Goal: Task Accomplishment & Management: Manage account settings

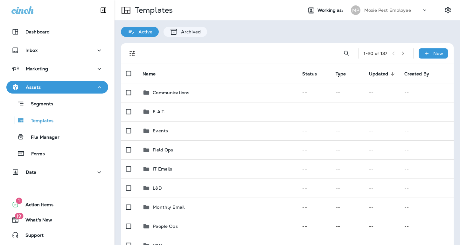
scroll to position [144, 0]
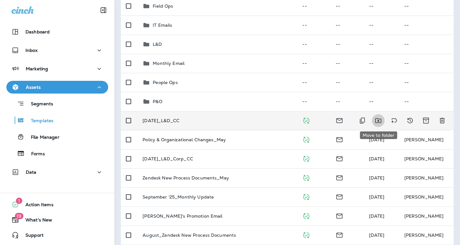
click at [376, 121] on icon "Move to folder" at bounding box center [378, 121] width 8 height 8
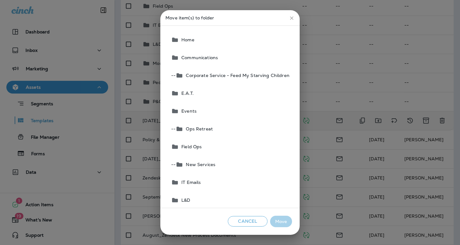
scroll to position [15, 0]
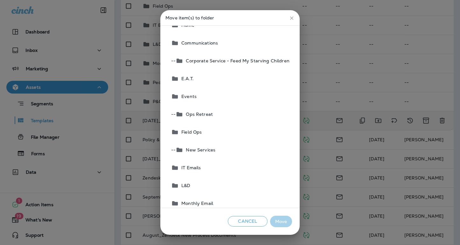
click at [190, 184] on span "L&D" at bounding box center [184, 185] width 11 height 5
click at [285, 220] on button "Move" at bounding box center [281, 221] width 22 height 12
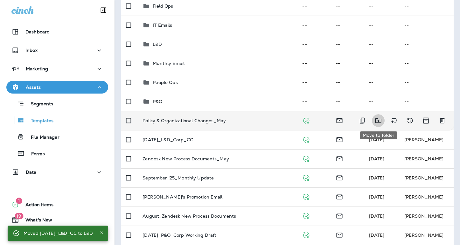
click at [379, 120] on icon "Move to folder" at bounding box center [378, 121] width 8 height 8
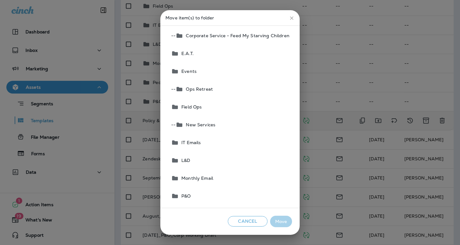
scroll to position [54, 0]
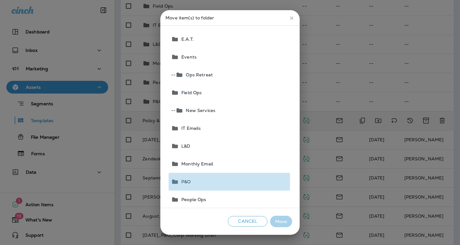
click at [194, 181] on button "P&O" at bounding box center [229, 182] width 123 height 18
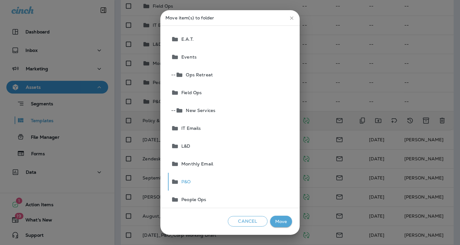
click at [282, 221] on button "Move" at bounding box center [281, 221] width 22 height 12
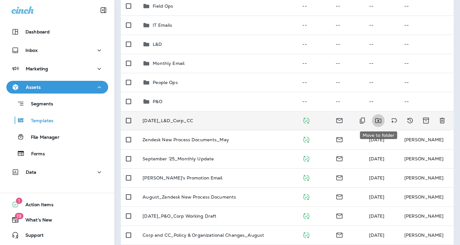
click at [377, 121] on icon "Move to folder" at bounding box center [378, 121] width 8 height 8
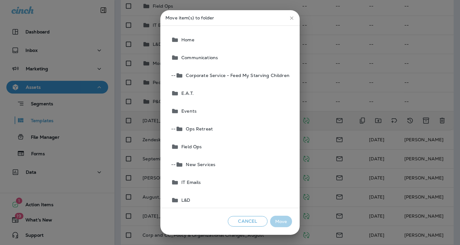
click at [210, 196] on button "L&D" at bounding box center [229, 200] width 123 height 18
click at [278, 220] on button "Move" at bounding box center [281, 221] width 22 height 12
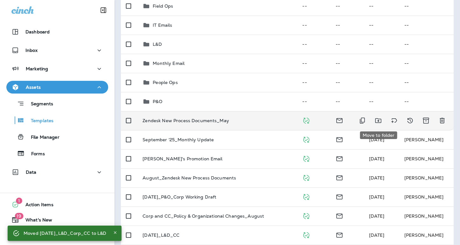
click at [378, 120] on icon "Move to folder" at bounding box center [378, 120] width 6 height 5
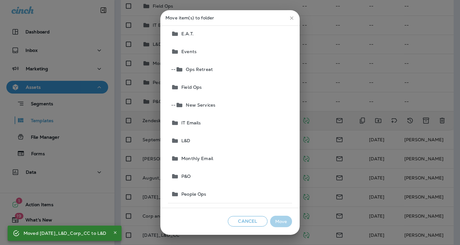
scroll to position [96, 0]
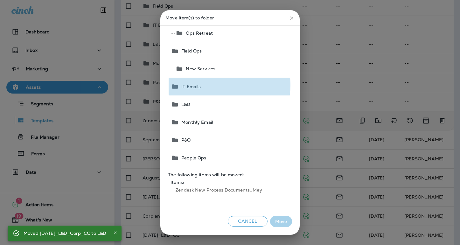
click at [219, 85] on button "IT Emails" at bounding box center [229, 87] width 123 height 18
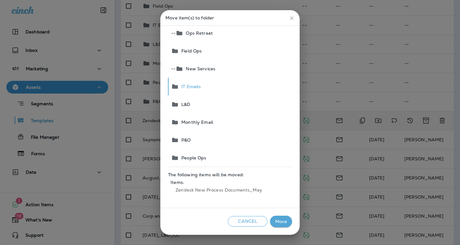
click at [281, 218] on button "Move" at bounding box center [281, 221] width 22 height 12
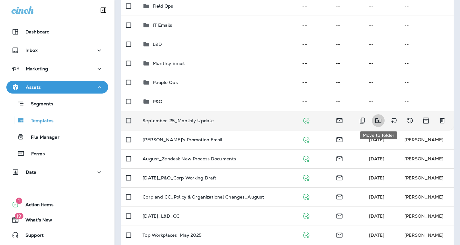
click at [379, 120] on icon "Move to folder" at bounding box center [378, 121] width 8 height 8
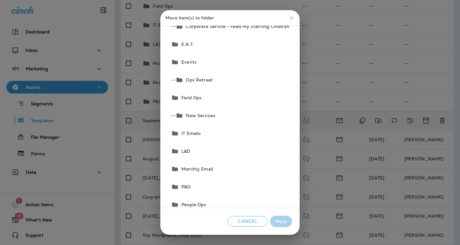
scroll to position [52, 0]
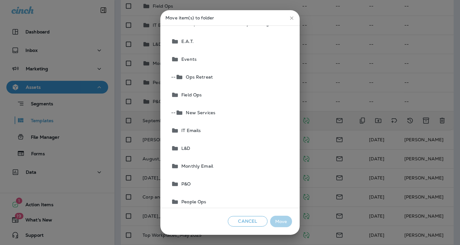
click at [210, 167] on span "Monthly Email" at bounding box center [196, 165] width 34 height 5
click at [277, 219] on button "Move" at bounding box center [281, 221] width 22 height 12
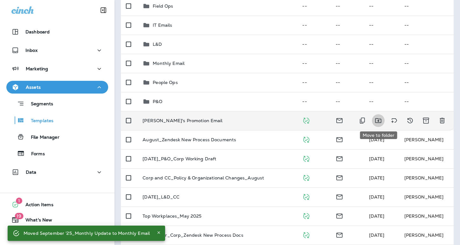
click at [379, 120] on icon "Move to folder" at bounding box center [378, 120] width 6 height 5
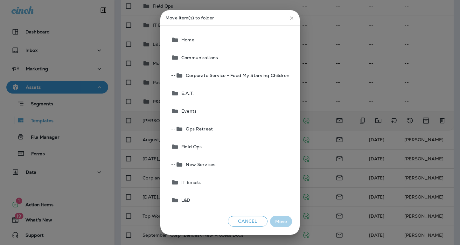
click at [229, 62] on button "Communications" at bounding box center [229, 58] width 123 height 18
click at [277, 219] on button "Move" at bounding box center [281, 221] width 22 height 12
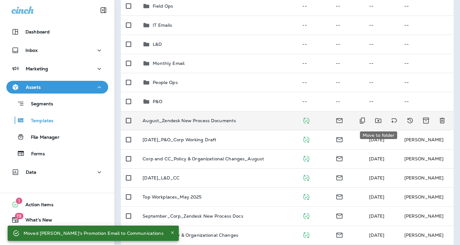
click at [378, 120] on icon "Move to folder" at bounding box center [378, 120] width 6 height 5
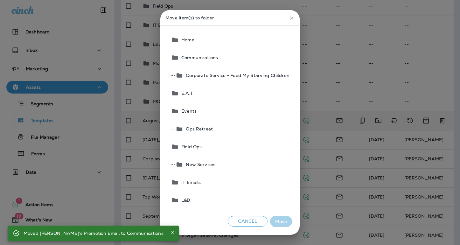
scroll to position [9, 0]
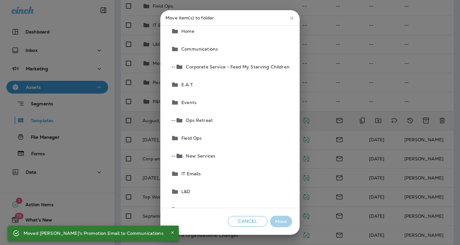
click at [206, 177] on button "IT Emails" at bounding box center [229, 174] width 123 height 18
click at [280, 225] on button "Move" at bounding box center [281, 221] width 22 height 12
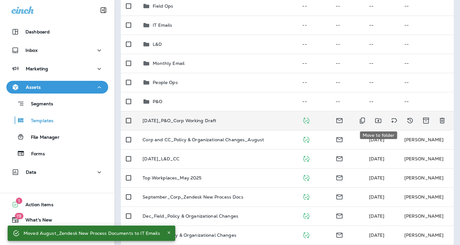
click at [378, 121] on icon "Move to folder" at bounding box center [378, 120] width 6 height 5
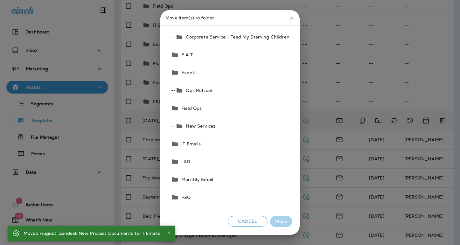
scroll to position [55, 0]
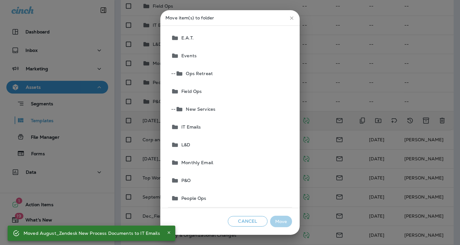
click at [218, 180] on button "P&O" at bounding box center [229, 180] width 123 height 18
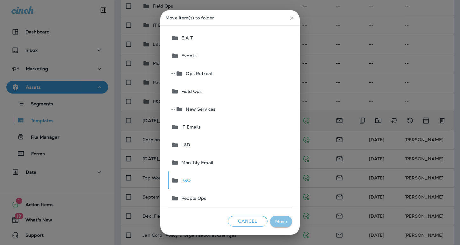
click at [281, 222] on button "Move" at bounding box center [281, 221] width 22 height 12
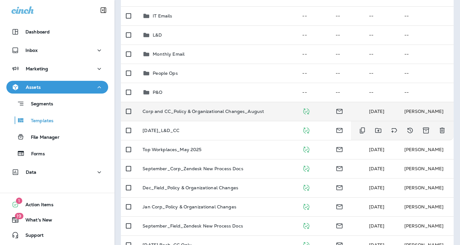
scroll to position [152, 0]
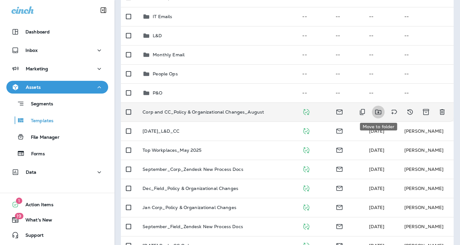
click at [376, 113] on icon "Move to folder" at bounding box center [378, 112] width 8 height 8
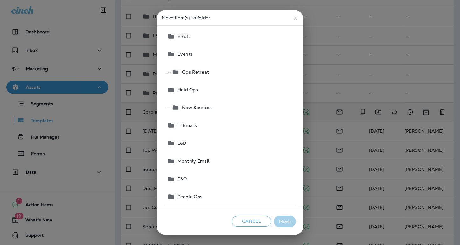
scroll to position [59, 0]
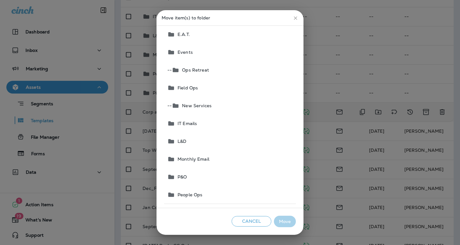
click at [208, 174] on button "P&O" at bounding box center [230, 177] width 131 height 18
click at [282, 222] on button "Move" at bounding box center [285, 221] width 22 height 12
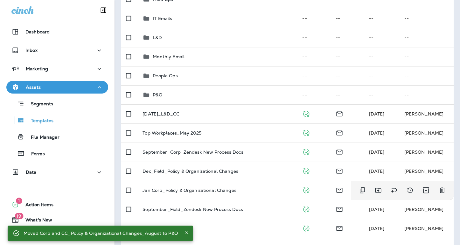
scroll to position [150, 0]
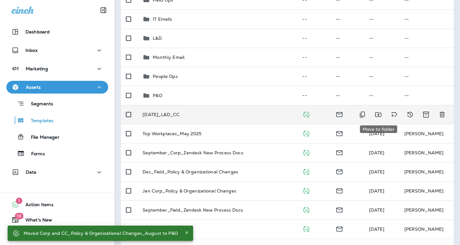
click at [376, 114] on icon "Move to folder" at bounding box center [378, 115] width 8 height 8
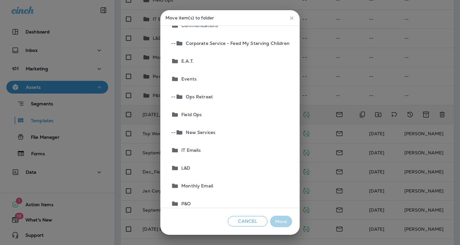
scroll to position [33, 0]
click at [204, 167] on button "L&D" at bounding box center [229, 167] width 123 height 18
click at [284, 224] on button "Move" at bounding box center [281, 221] width 22 height 12
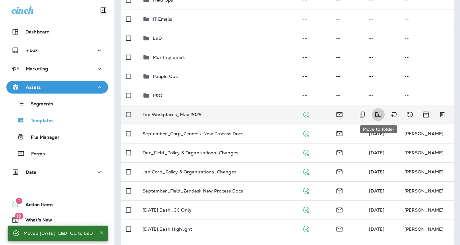
click at [380, 115] on icon "Move to folder" at bounding box center [378, 115] width 8 height 8
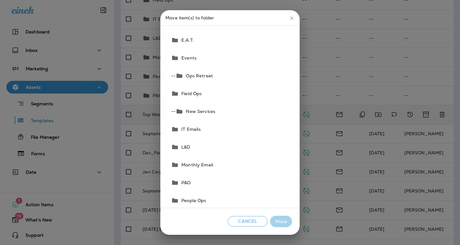
scroll to position [73, 0]
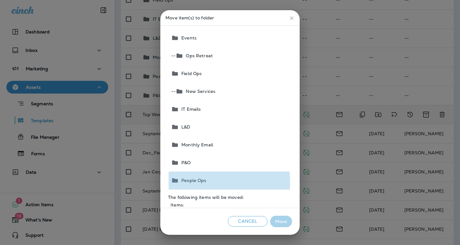
click at [206, 182] on span "People Ops" at bounding box center [192, 180] width 27 height 5
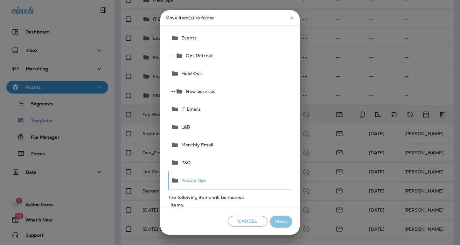
click at [276, 221] on button "Move" at bounding box center [281, 221] width 22 height 12
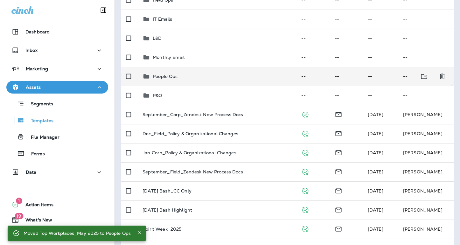
click at [173, 78] on p "People Ops" at bounding box center [165, 76] width 25 height 5
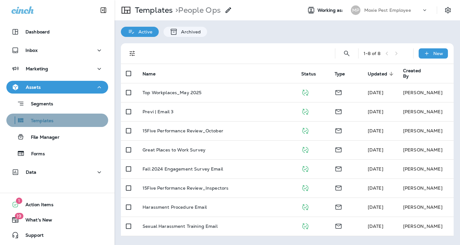
click at [60, 122] on div "Templates" at bounding box center [57, 120] width 97 height 10
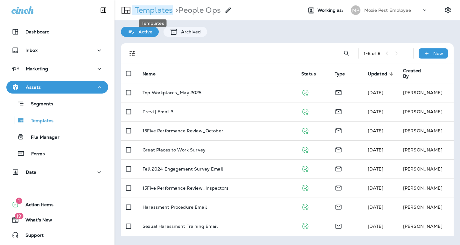
click at [161, 13] on p "Templates" at bounding box center [152, 10] width 40 height 10
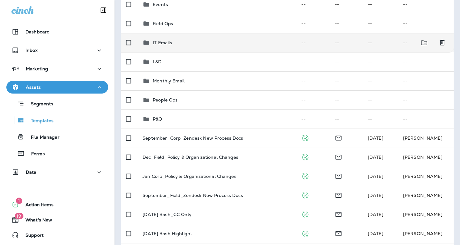
scroll to position [149, 0]
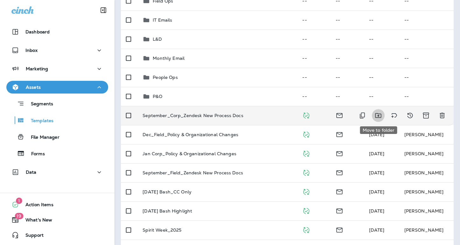
click at [376, 113] on icon "Move to folder" at bounding box center [378, 115] width 6 height 5
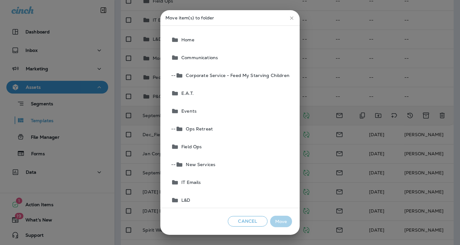
scroll to position [8, 0]
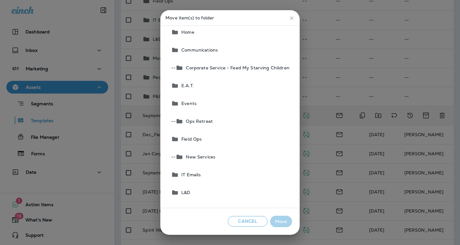
click at [191, 175] on span "IT Emails" at bounding box center [190, 174] width 22 height 5
click at [278, 220] on button "Move" at bounding box center [281, 221] width 22 height 12
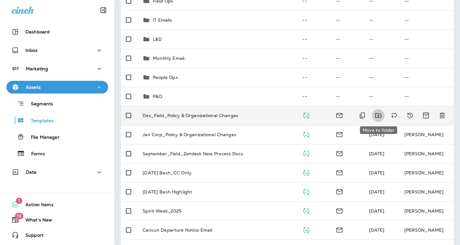
click at [379, 115] on icon "Move to folder" at bounding box center [378, 116] width 8 height 8
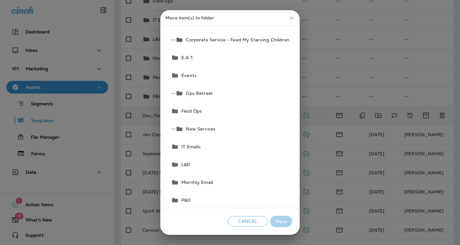
scroll to position [54, 0]
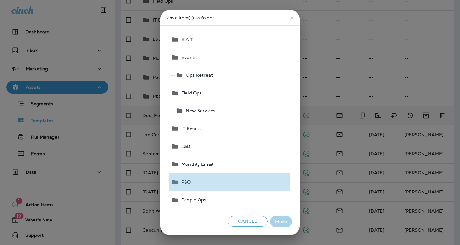
click at [209, 180] on button "P&O" at bounding box center [229, 182] width 123 height 18
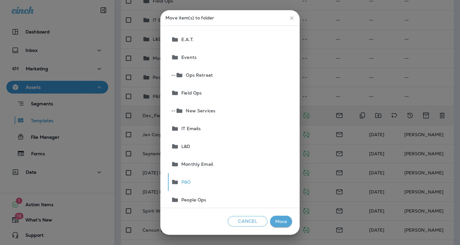
click at [284, 219] on button "Move" at bounding box center [281, 221] width 22 height 12
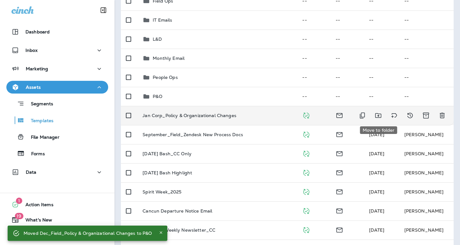
click at [380, 116] on icon "Move to folder" at bounding box center [378, 116] width 8 height 8
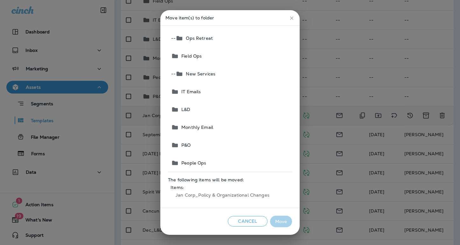
scroll to position [96, 0]
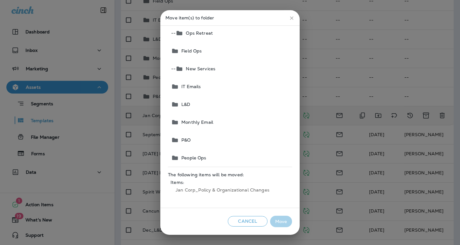
click at [213, 139] on button "P&O" at bounding box center [229, 140] width 123 height 18
click at [275, 220] on button "Move" at bounding box center [281, 221] width 22 height 12
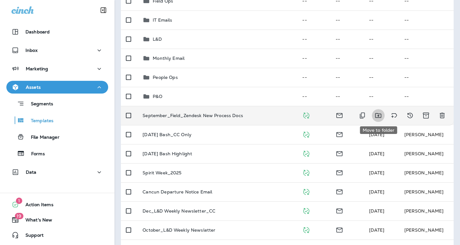
click at [382, 116] on button "Move to folder" at bounding box center [378, 115] width 13 height 13
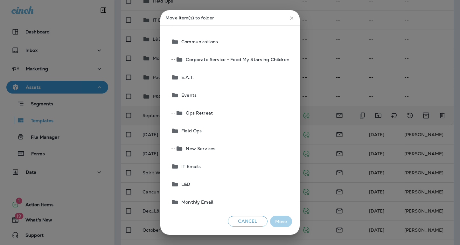
scroll to position [16, 0]
click at [220, 166] on button "IT Emails" at bounding box center [229, 166] width 123 height 18
click at [283, 220] on button "Move" at bounding box center [281, 221] width 22 height 12
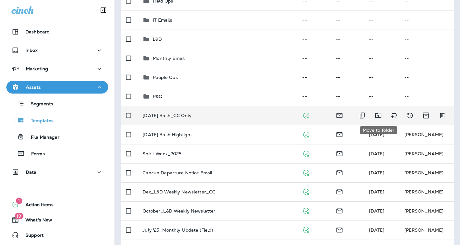
click at [378, 114] on icon "Move to folder" at bounding box center [378, 116] width 8 height 8
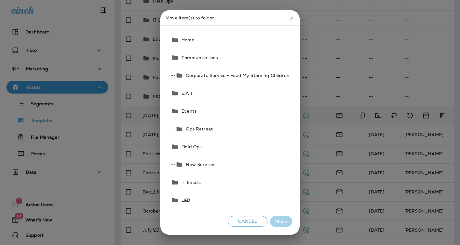
click at [233, 59] on button "Communications" at bounding box center [229, 58] width 123 height 18
click at [280, 223] on button "Move" at bounding box center [281, 221] width 22 height 12
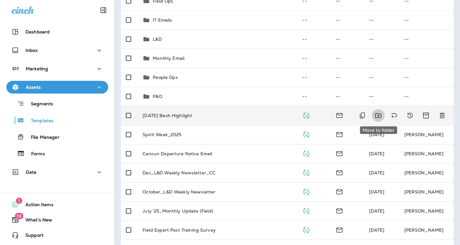
click at [377, 116] on icon "Move to folder" at bounding box center [378, 115] width 6 height 5
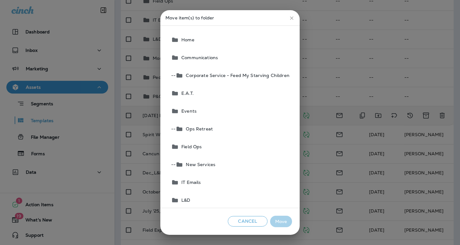
click at [229, 57] on button "Communications" at bounding box center [229, 58] width 123 height 18
click at [281, 222] on button "Move" at bounding box center [281, 221] width 22 height 12
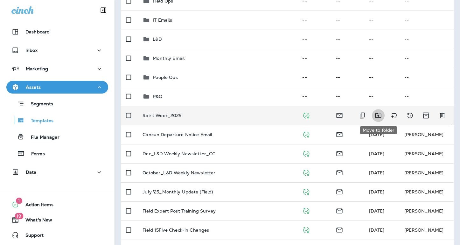
click at [378, 115] on icon "Move to folder" at bounding box center [378, 116] width 8 height 8
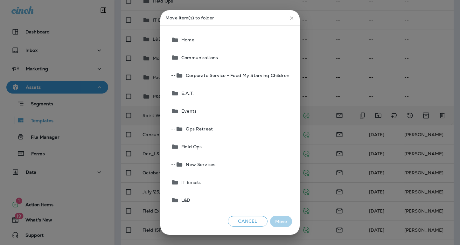
click at [209, 95] on button "E.A.T." at bounding box center [229, 93] width 123 height 18
click at [206, 57] on span "Communications" at bounding box center [198, 57] width 39 height 5
click at [278, 224] on button "Move" at bounding box center [281, 221] width 22 height 12
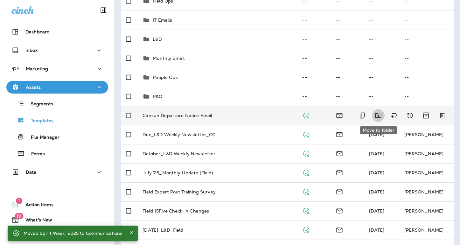
click at [377, 114] on icon "Move to folder" at bounding box center [378, 116] width 8 height 8
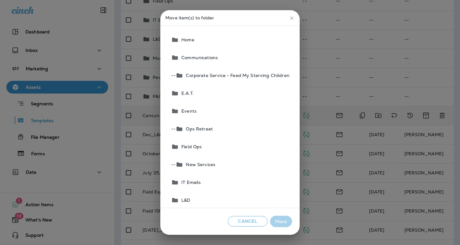
click at [220, 111] on button "Events" at bounding box center [229, 111] width 123 height 18
click at [212, 125] on button "-- Ops Retreat" at bounding box center [229, 129] width 123 height 18
click at [278, 223] on button "Move" at bounding box center [281, 221] width 22 height 12
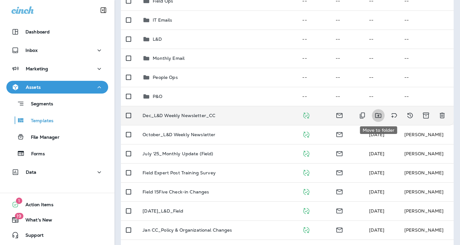
click at [376, 116] on icon "Move to folder" at bounding box center [378, 116] width 8 height 8
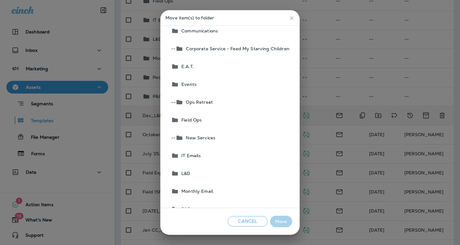
scroll to position [38, 0]
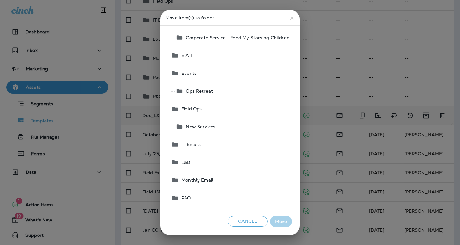
click at [201, 162] on button "L&D" at bounding box center [229, 162] width 123 height 18
click at [278, 221] on button "Move" at bounding box center [281, 221] width 22 height 12
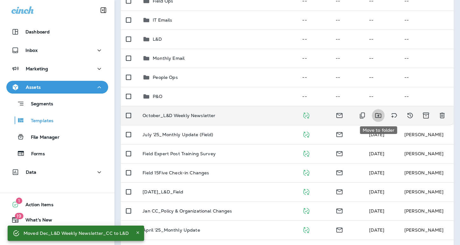
click at [379, 115] on icon "Move to folder" at bounding box center [378, 116] width 8 height 8
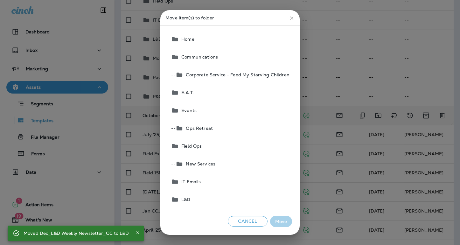
scroll to position [26, 0]
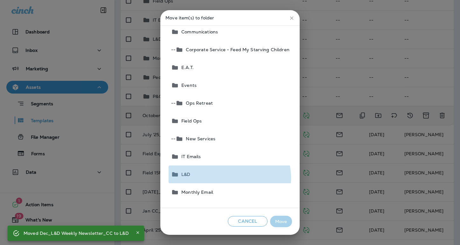
click at [230, 178] on button "L&D" at bounding box center [229, 174] width 123 height 18
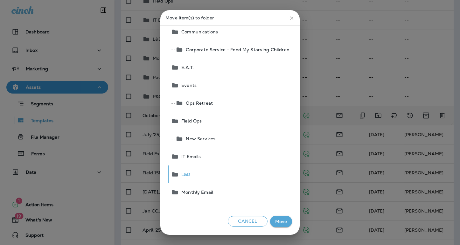
click at [288, 219] on button "Move" at bounding box center [281, 221] width 22 height 12
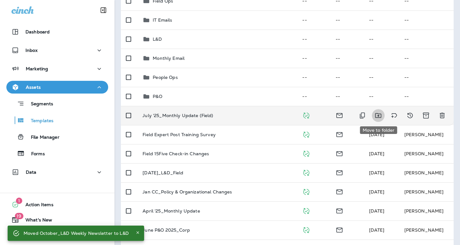
click at [378, 116] on icon "Move to folder" at bounding box center [378, 115] width 6 height 5
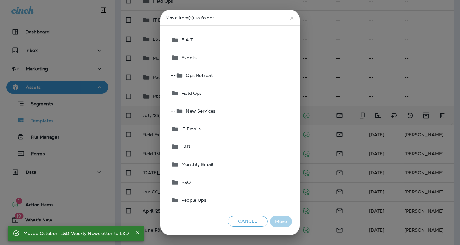
scroll to position [55, 0]
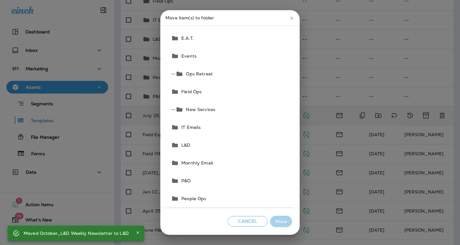
click at [230, 161] on button "Monthly Email" at bounding box center [229, 163] width 123 height 18
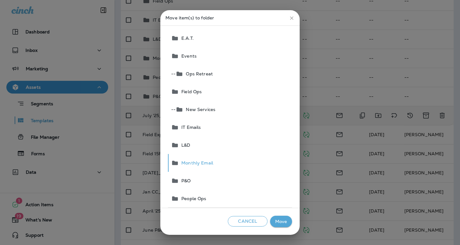
click at [284, 221] on button "Move" at bounding box center [281, 221] width 22 height 12
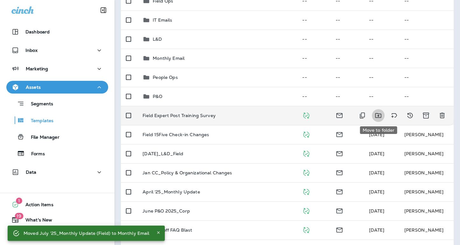
click at [380, 117] on icon "Move to folder" at bounding box center [378, 116] width 8 height 8
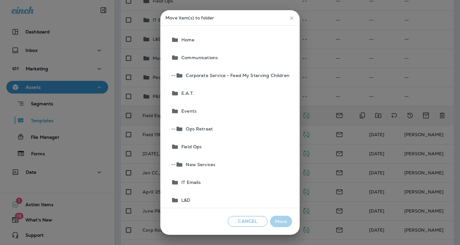
scroll to position [38, 0]
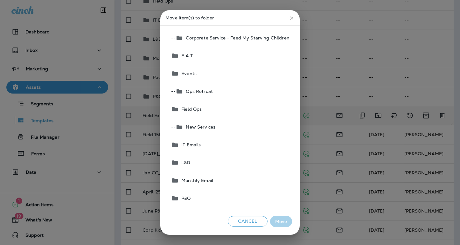
click at [200, 108] on span "Field Ops" at bounding box center [190, 108] width 23 height 5
click at [282, 228] on div "Cancel Move" at bounding box center [229, 221] width 139 height 27
click at [282, 226] on button "Move" at bounding box center [281, 221] width 22 height 12
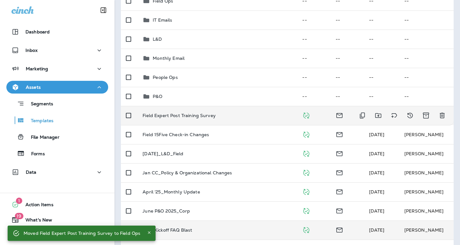
click at [280, 222] on td "Corp Kickoff FAQ Blast" at bounding box center [217, 229] width 160 height 19
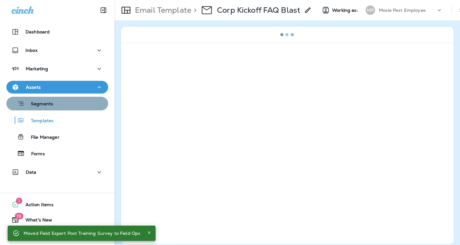
click at [68, 105] on div "Segments" at bounding box center [57, 104] width 97 height 10
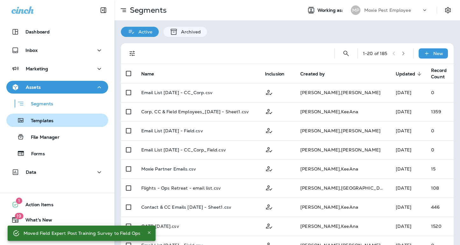
click at [61, 116] on div "Templates" at bounding box center [57, 120] width 97 height 10
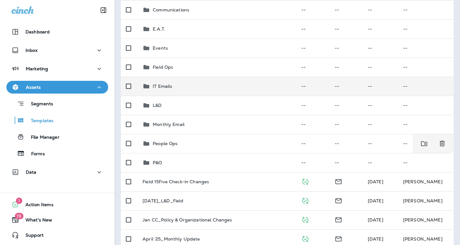
scroll to position [96, 0]
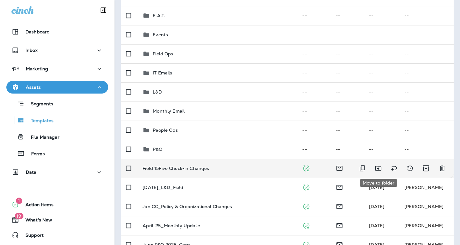
click at [378, 167] on icon "Move to folder" at bounding box center [378, 168] width 6 height 5
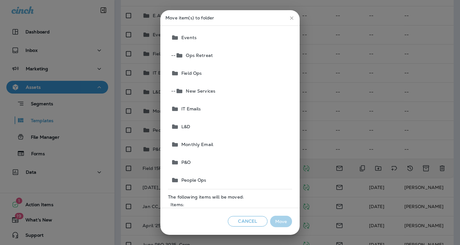
scroll to position [96, 0]
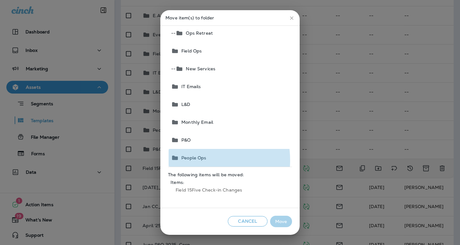
click at [192, 160] on span "People Ops" at bounding box center [192, 157] width 27 height 5
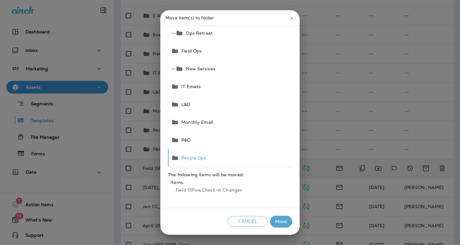
click at [280, 222] on button "Move" at bounding box center [281, 221] width 22 height 12
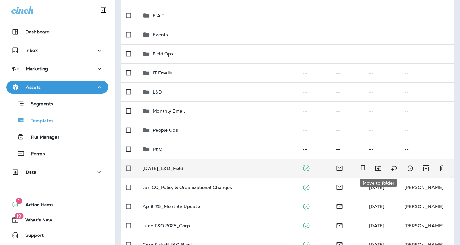
click at [377, 168] on icon "Move to folder" at bounding box center [378, 168] width 6 height 5
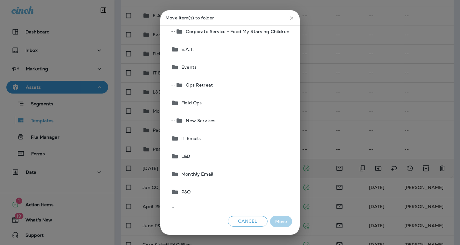
scroll to position [46, 0]
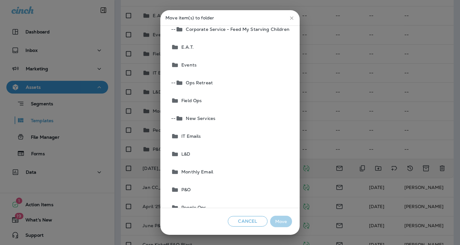
click at [219, 153] on button "L&D" at bounding box center [229, 154] width 123 height 18
click at [281, 223] on button "Move" at bounding box center [281, 221] width 22 height 12
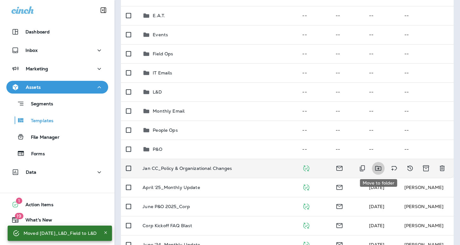
click at [378, 168] on icon "Move to folder" at bounding box center [378, 168] width 6 height 5
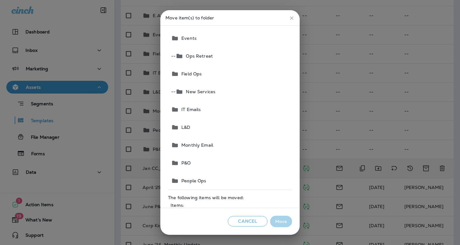
scroll to position [73, 0]
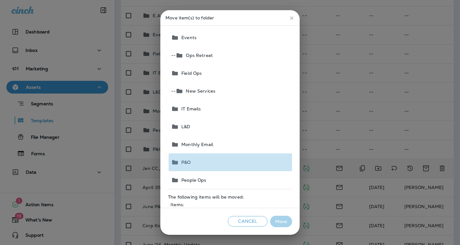
click at [232, 161] on button "P&O" at bounding box center [229, 162] width 123 height 18
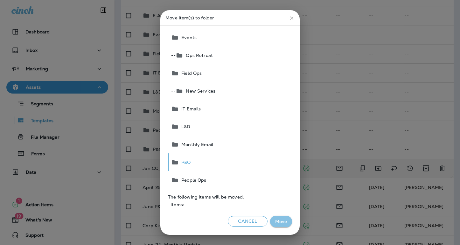
click at [279, 221] on button "Move" at bounding box center [281, 221] width 22 height 12
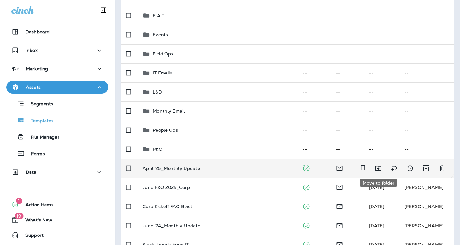
click at [378, 168] on icon "Move to folder" at bounding box center [378, 168] width 6 height 5
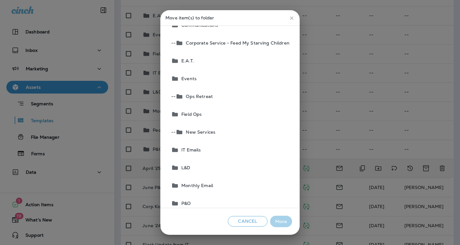
scroll to position [43, 0]
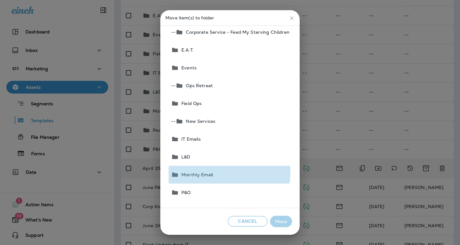
click at [217, 172] on button "Monthly Email" at bounding box center [229, 175] width 123 height 18
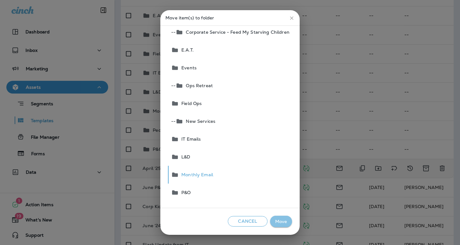
click at [276, 223] on button "Move" at bounding box center [281, 221] width 22 height 12
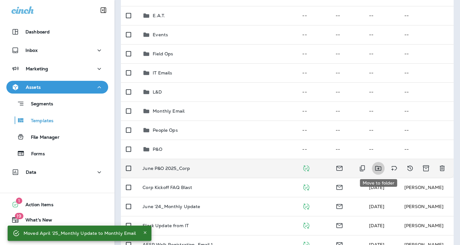
click at [377, 168] on icon "Move to folder" at bounding box center [378, 168] width 8 height 8
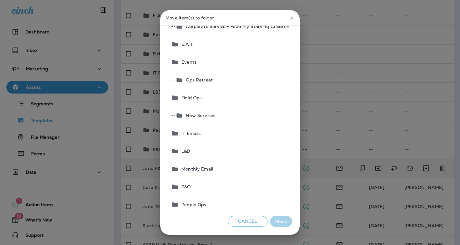
scroll to position [49, 0]
click at [197, 188] on button "P&O" at bounding box center [229, 186] width 123 height 18
click at [284, 222] on button "Move" at bounding box center [281, 221] width 22 height 12
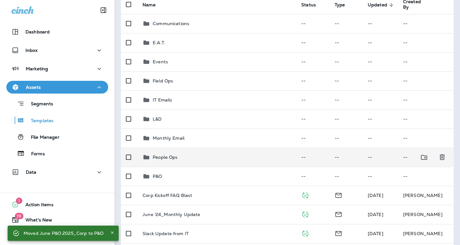
scroll to position [68, 0]
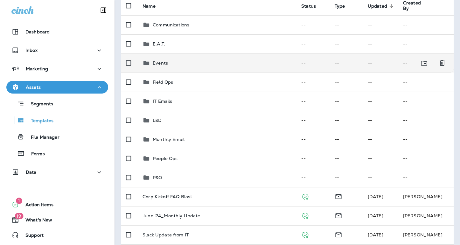
click at [212, 63] on div "Events" at bounding box center [216, 63] width 148 height 8
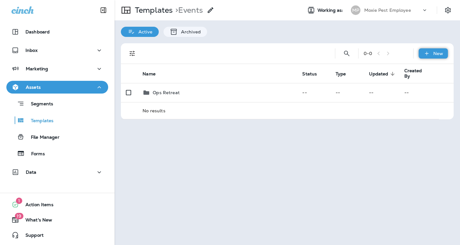
click at [427, 51] on icon at bounding box center [426, 53] width 7 height 6
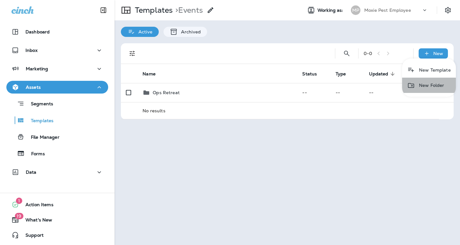
click at [424, 84] on li "New Folder" at bounding box center [429, 85] width 54 height 15
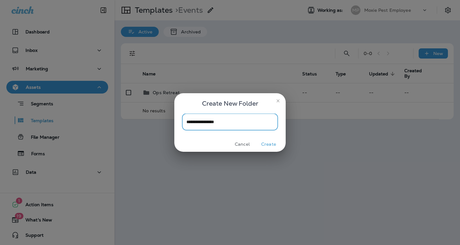
type input "**********"
click at [270, 146] on button "Create" at bounding box center [268, 144] width 24 height 10
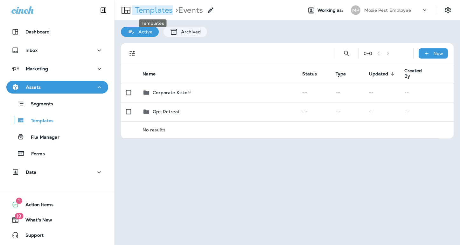
click at [150, 10] on p "Templates" at bounding box center [152, 10] width 40 height 10
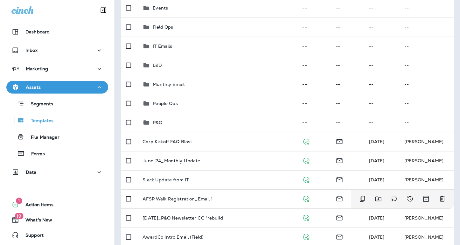
scroll to position [131, 0]
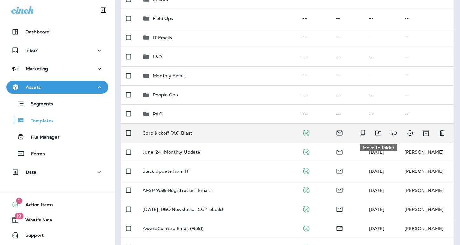
click at [380, 132] on icon "Move to folder" at bounding box center [378, 133] width 8 height 8
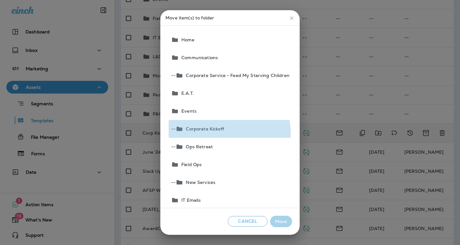
click at [217, 133] on button "-- Corporate Kickoff" at bounding box center [229, 129] width 123 height 18
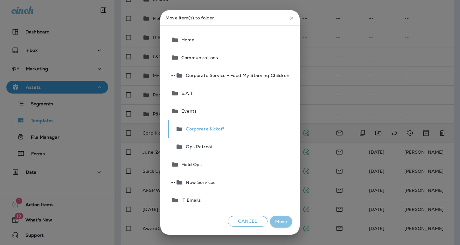
click at [274, 219] on button "Move" at bounding box center [281, 221] width 22 height 12
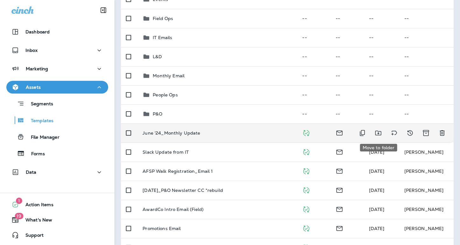
click at [377, 133] on icon "Move to folder" at bounding box center [378, 133] width 6 height 5
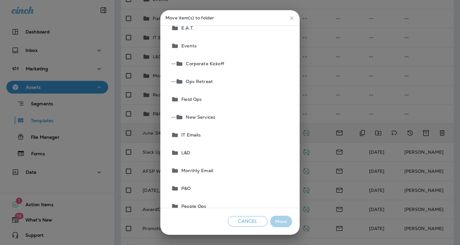
scroll to position [68, 0]
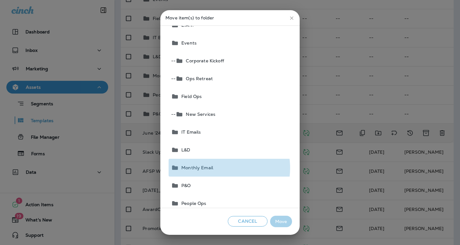
click at [218, 168] on button "Monthly Email" at bounding box center [229, 168] width 123 height 18
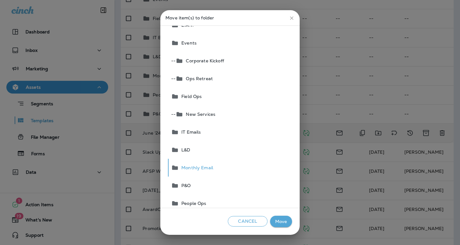
click at [282, 219] on button "Move" at bounding box center [281, 221] width 22 height 12
